Goal: Task Accomplishment & Management: Use online tool/utility

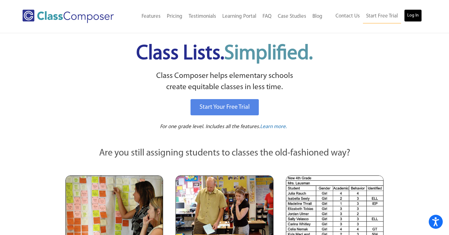
click at [409, 14] on link "Log In" at bounding box center [413, 15] width 18 height 12
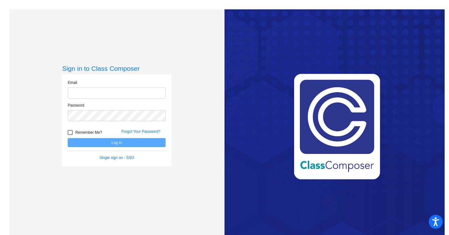
type input "scurtis@lasd.net"
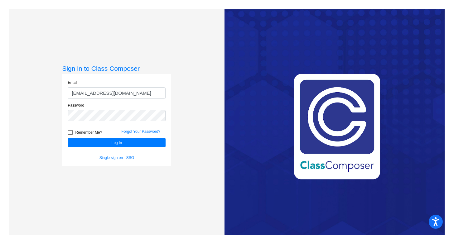
click at [90, 138] on div "Remember Me?" at bounding box center [90, 133] width 54 height 9
click at [90, 140] on button "Log In" at bounding box center [117, 142] width 98 height 9
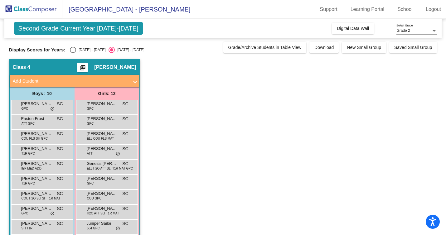
click at [77, 51] on div "2024 - 2025" at bounding box center [90, 50] width 29 height 6
click at [73, 53] on input "2024 - 2025" at bounding box center [73, 53] width 0 height 0
radio input "true"
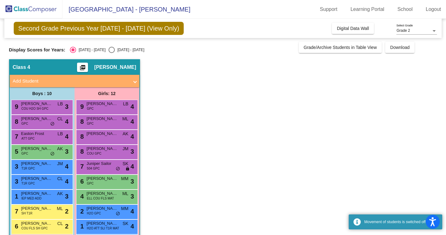
scroll to position [54, 0]
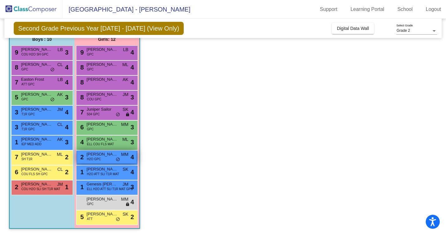
click at [112, 158] on div "2 Weslynn Sanders H2O GPC MM lock do_not_disturb_alt 4" at bounding box center [107, 157] width 60 height 13
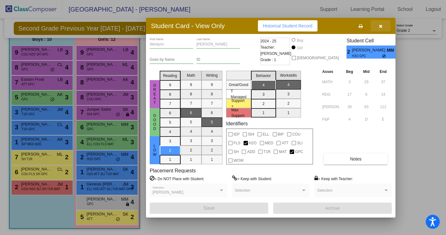
click at [380, 27] on icon "button" at bounding box center [380, 26] width 3 height 4
